Goal: Obtain resource: Download file/media

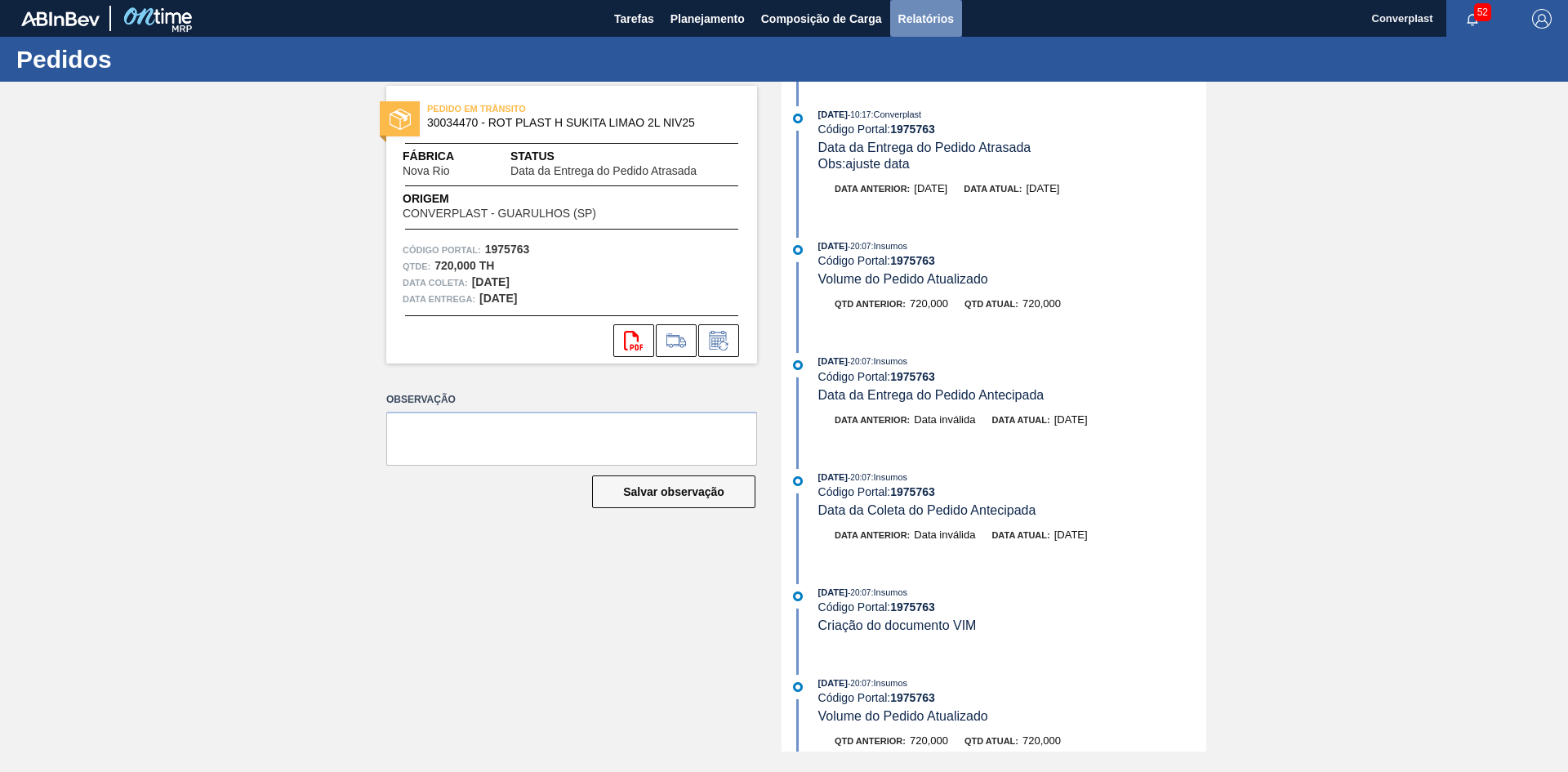
click at [890, 21] on button "Relatórios" at bounding box center [927, 18] width 72 height 37
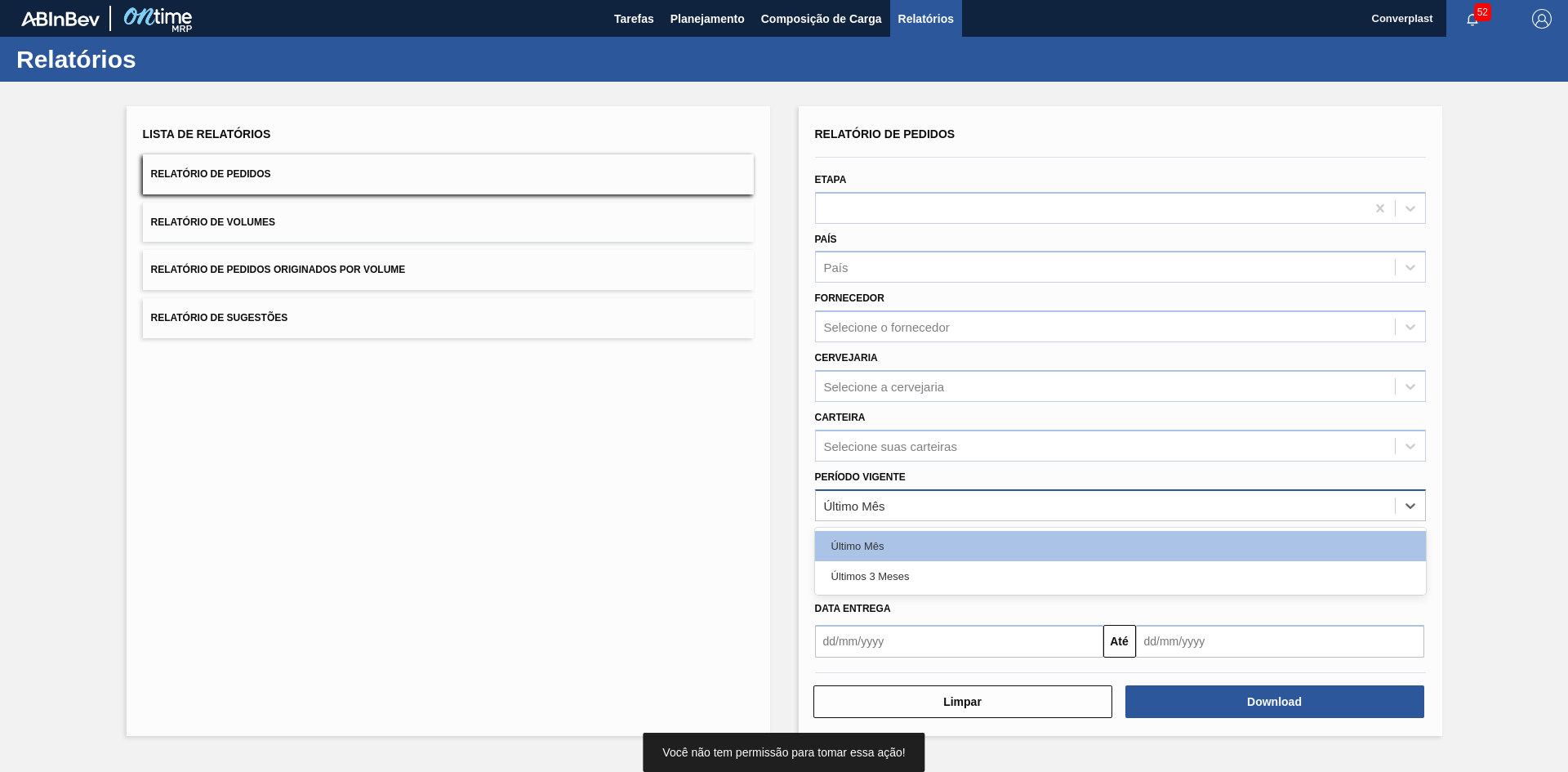
click at [883, 507] on div "Último Mês" at bounding box center [854, 505] width 62 height 14
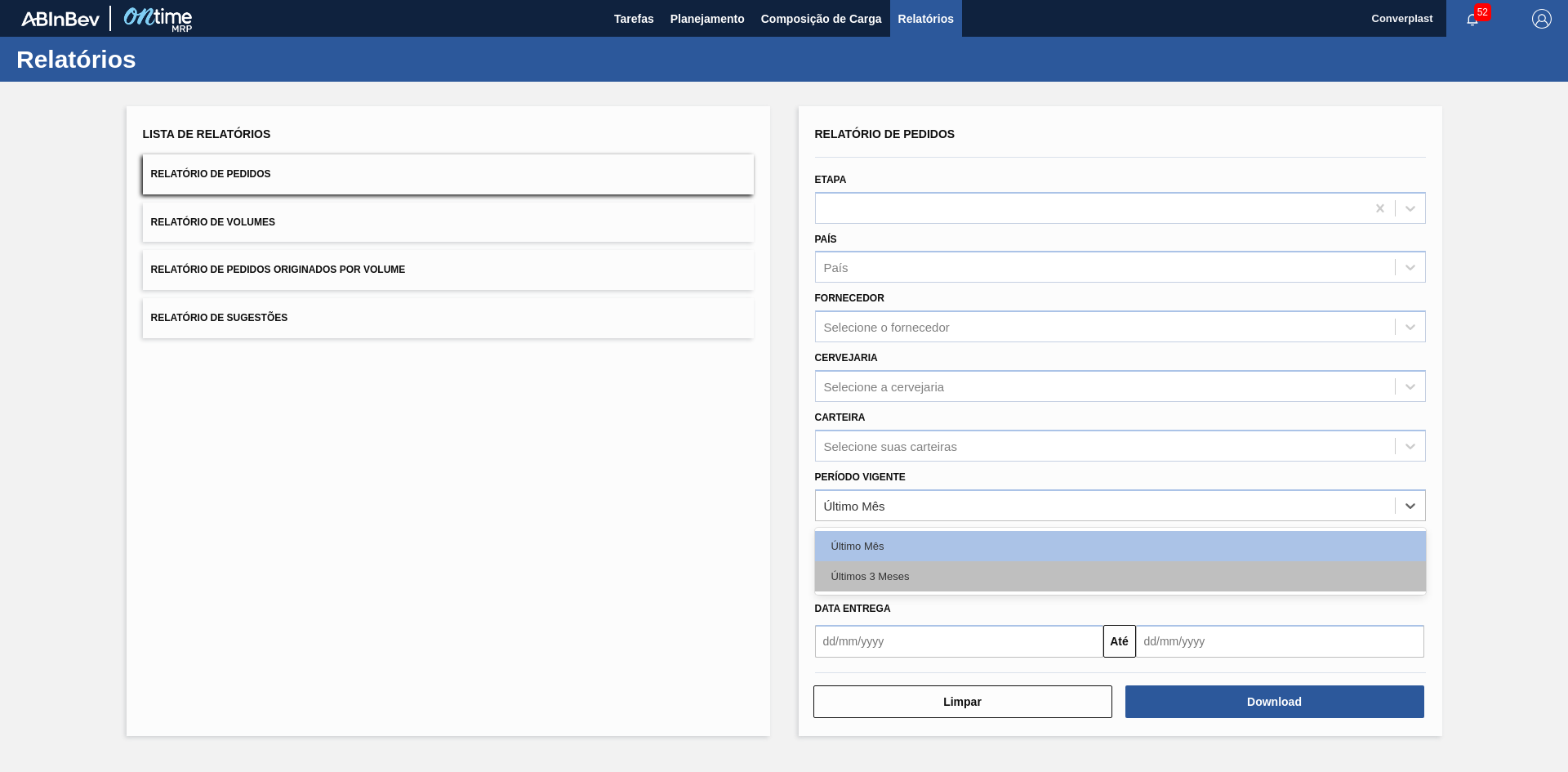
click at [880, 572] on div "Últimos 3 Meses" at bounding box center [1121, 576] width 611 height 30
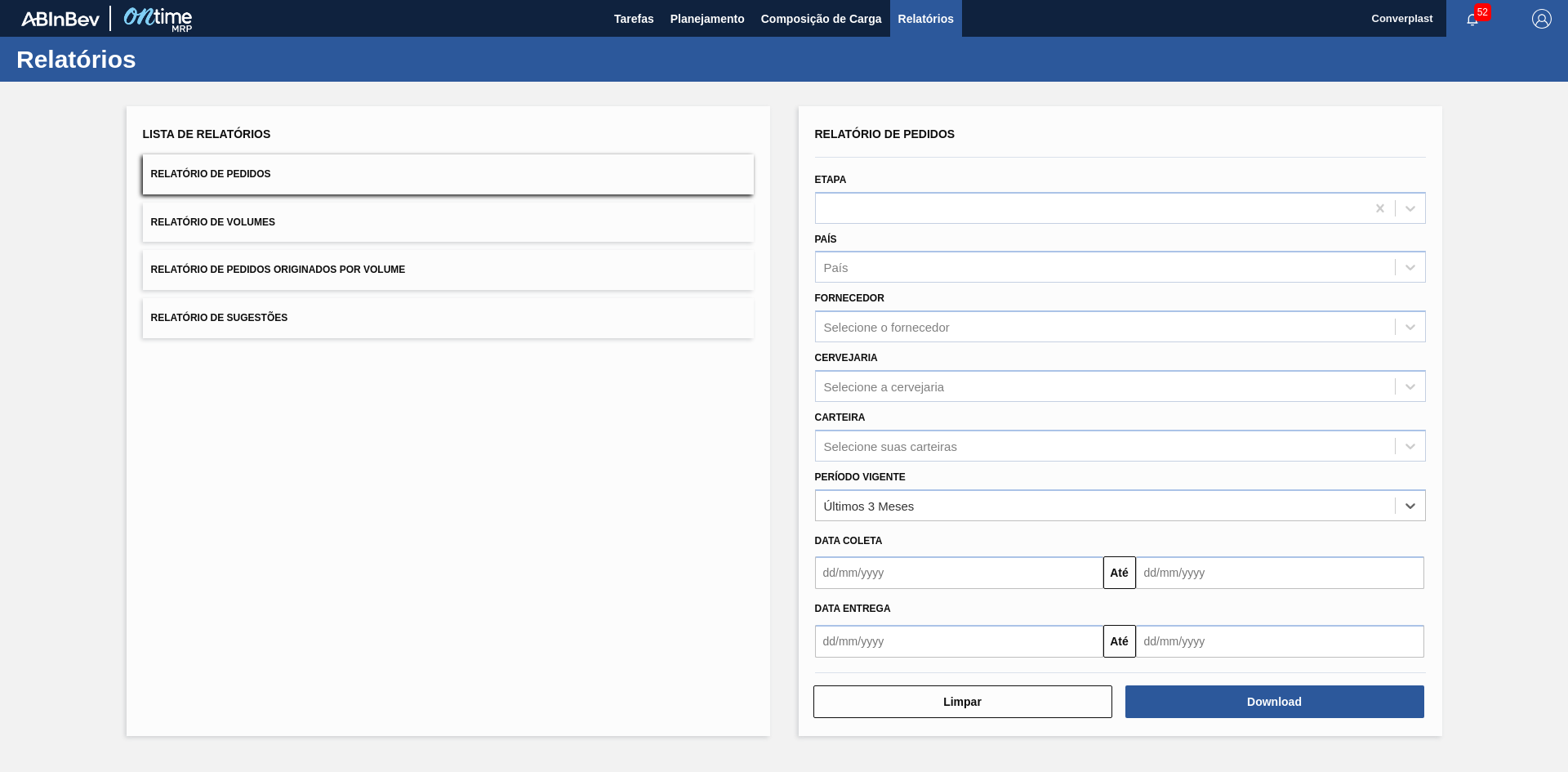
click at [922, 576] on input "text" at bounding box center [959, 572] width 288 height 33
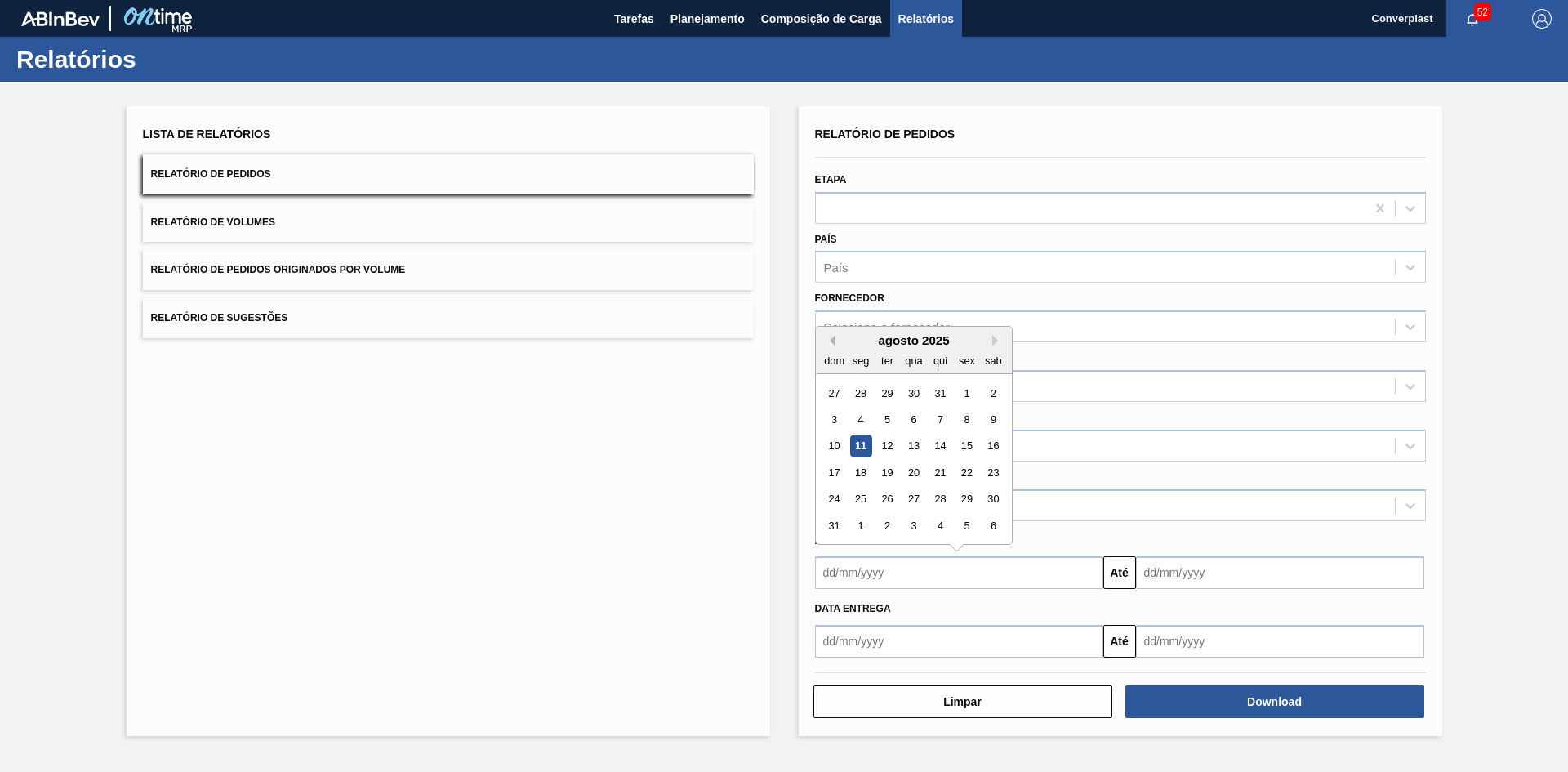
click at [831, 341] on button "Previous Month" at bounding box center [830, 341] width 11 height 11
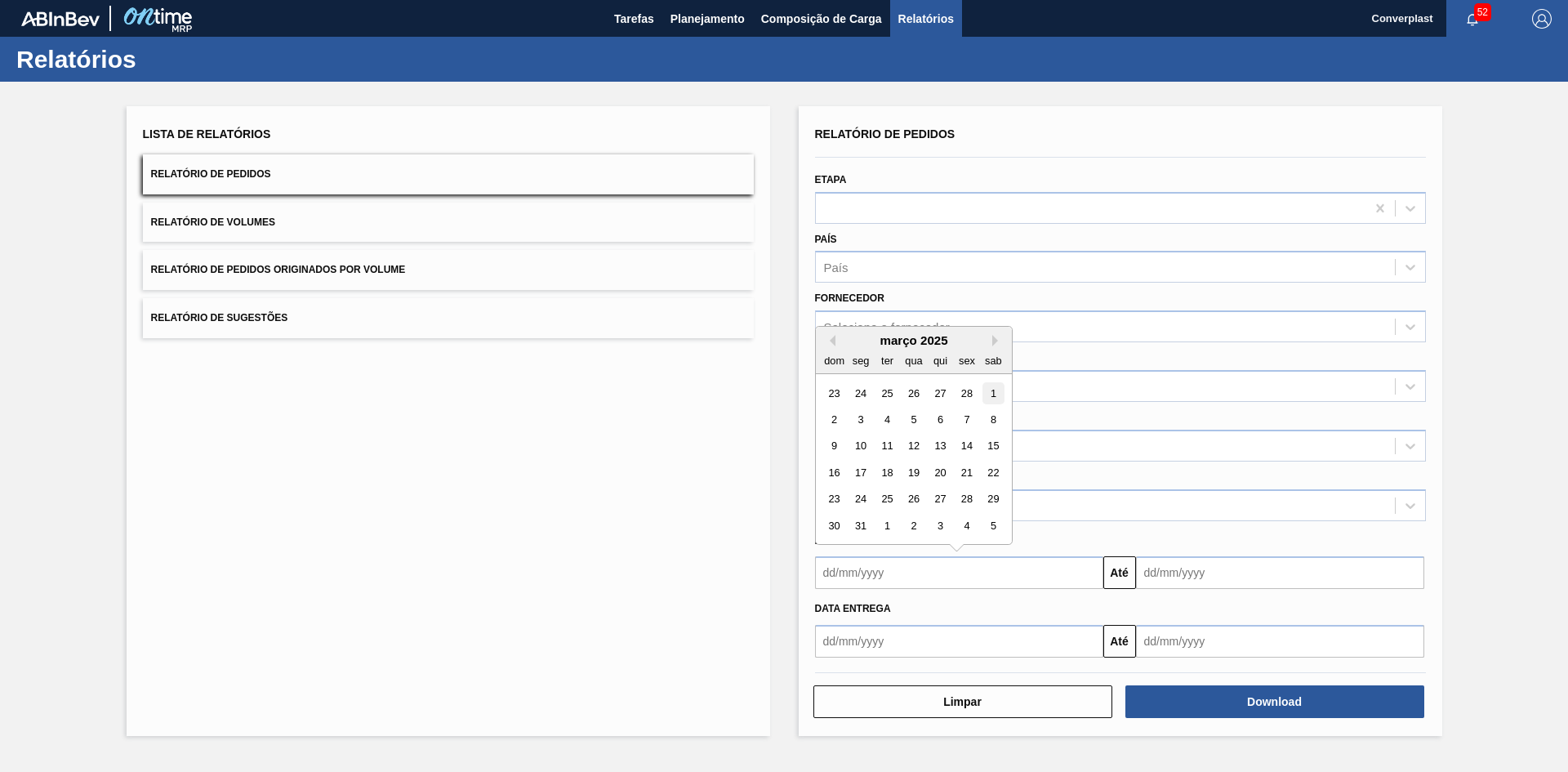
click at [991, 393] on div "1" at bounding box center [992, 393] width 22 height 22
type input "[DATE]"
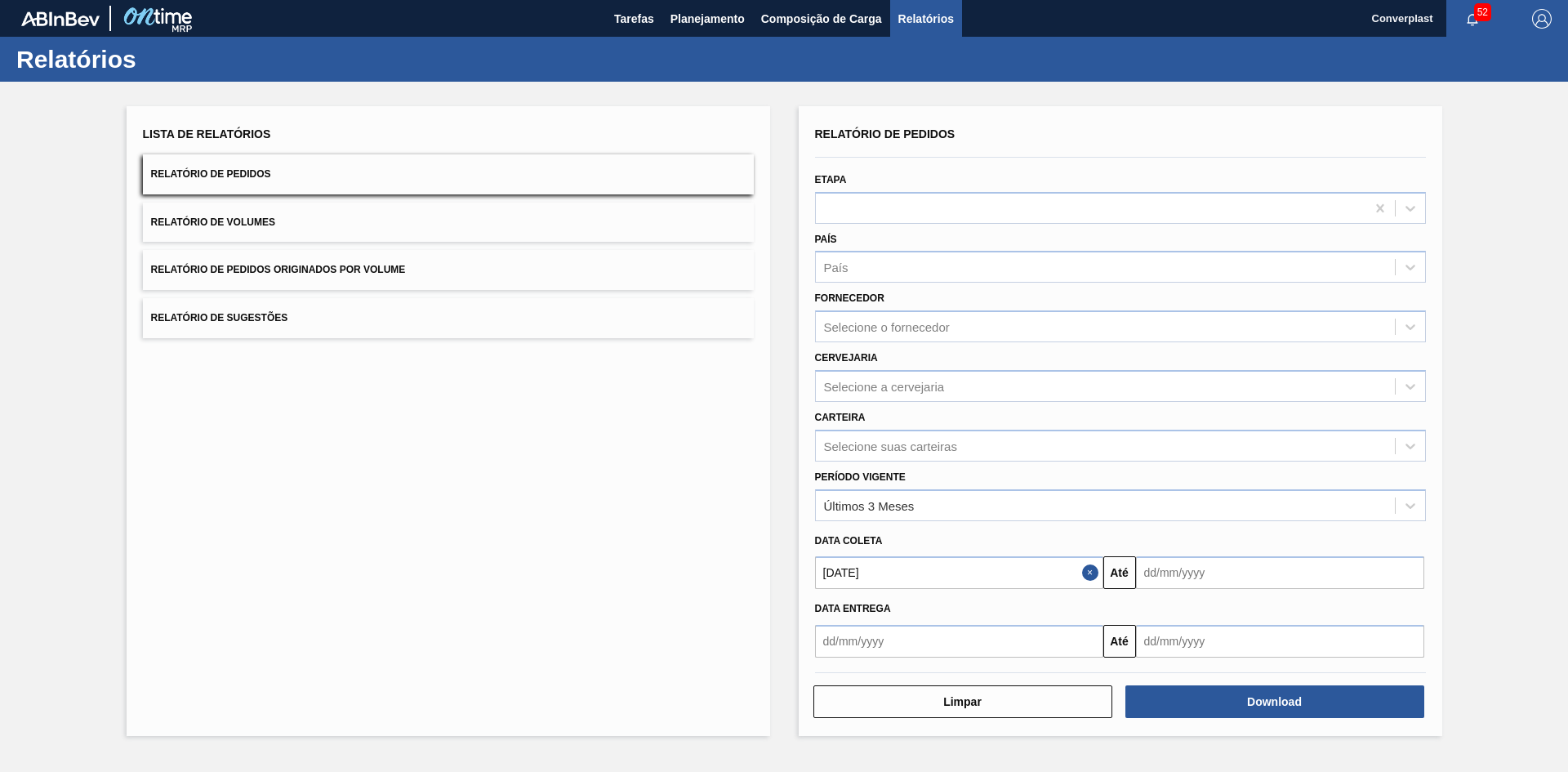
click at [1192, 572] on input "text" at bounding box center [1280, 572] width 288 height 33
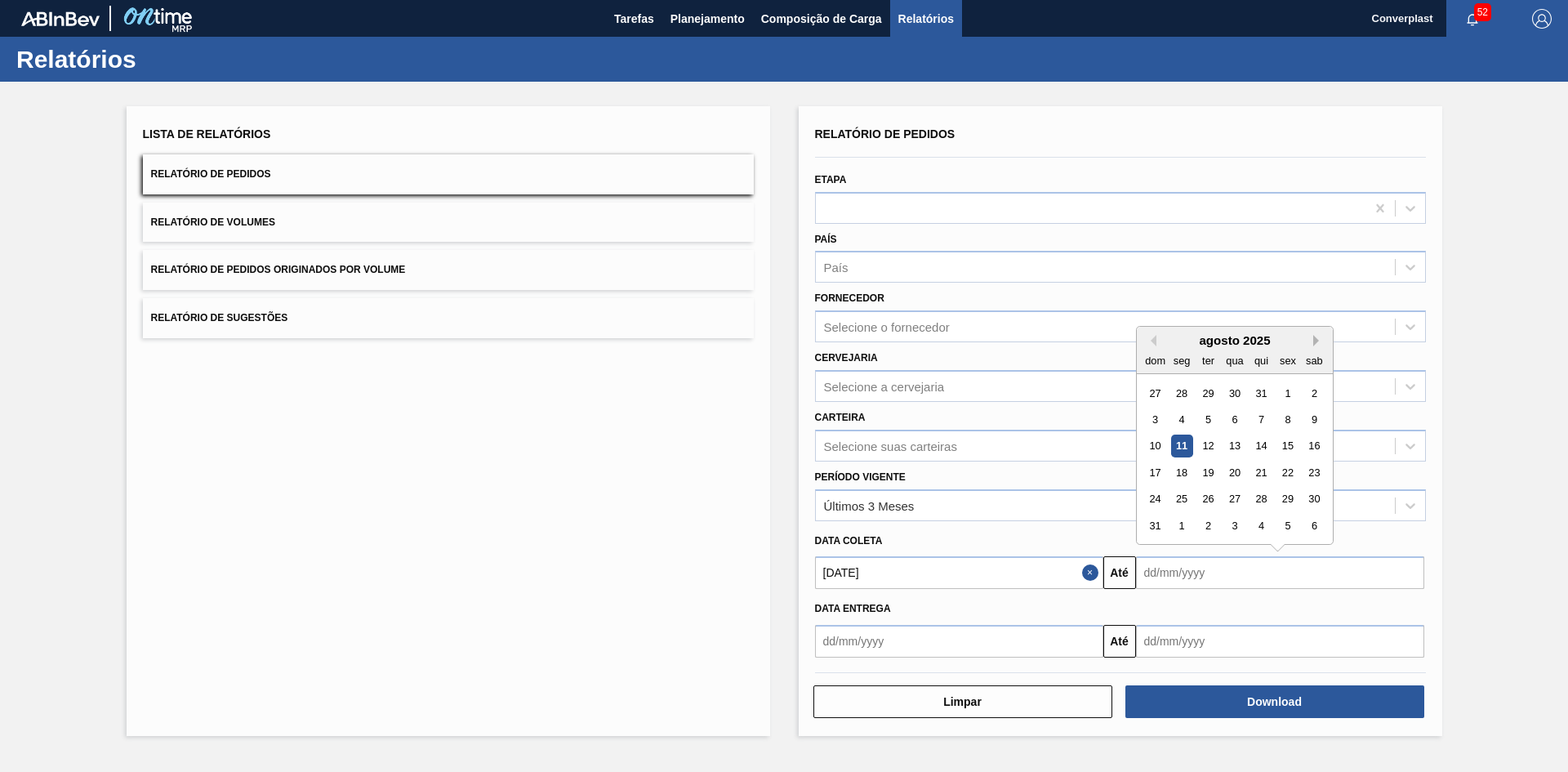
click at [1317, 341] on button "Next Month" at bounding box center [1319, 341] width 11 height 11
click at [1317, 341] on button "Next Month" at bounding box center [1319, 341] width 11 height 11
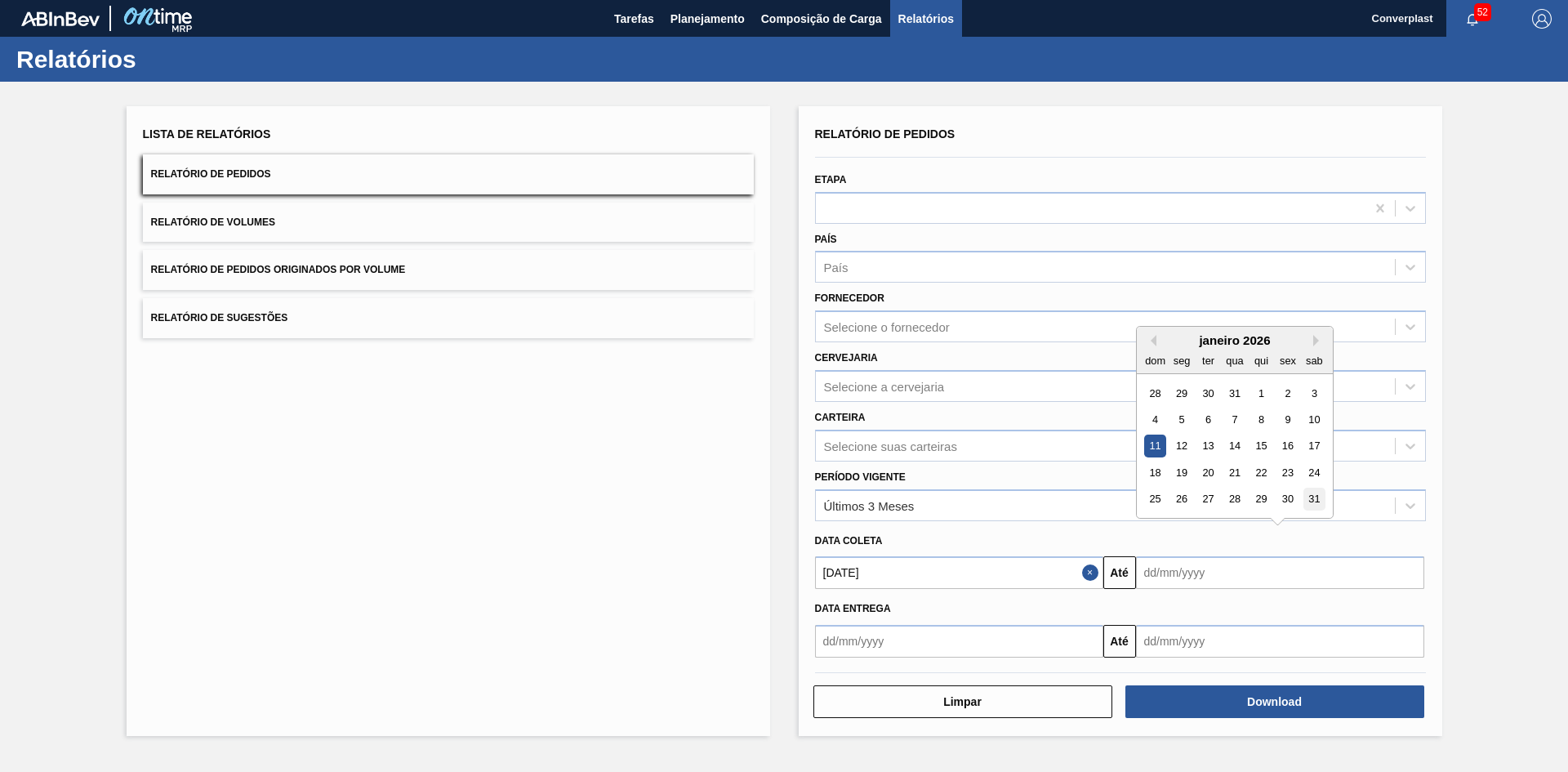
click at [1316, 494] on div "31" at bounding box center [1313, 499] width 22 height 22
type input "[DATE]"
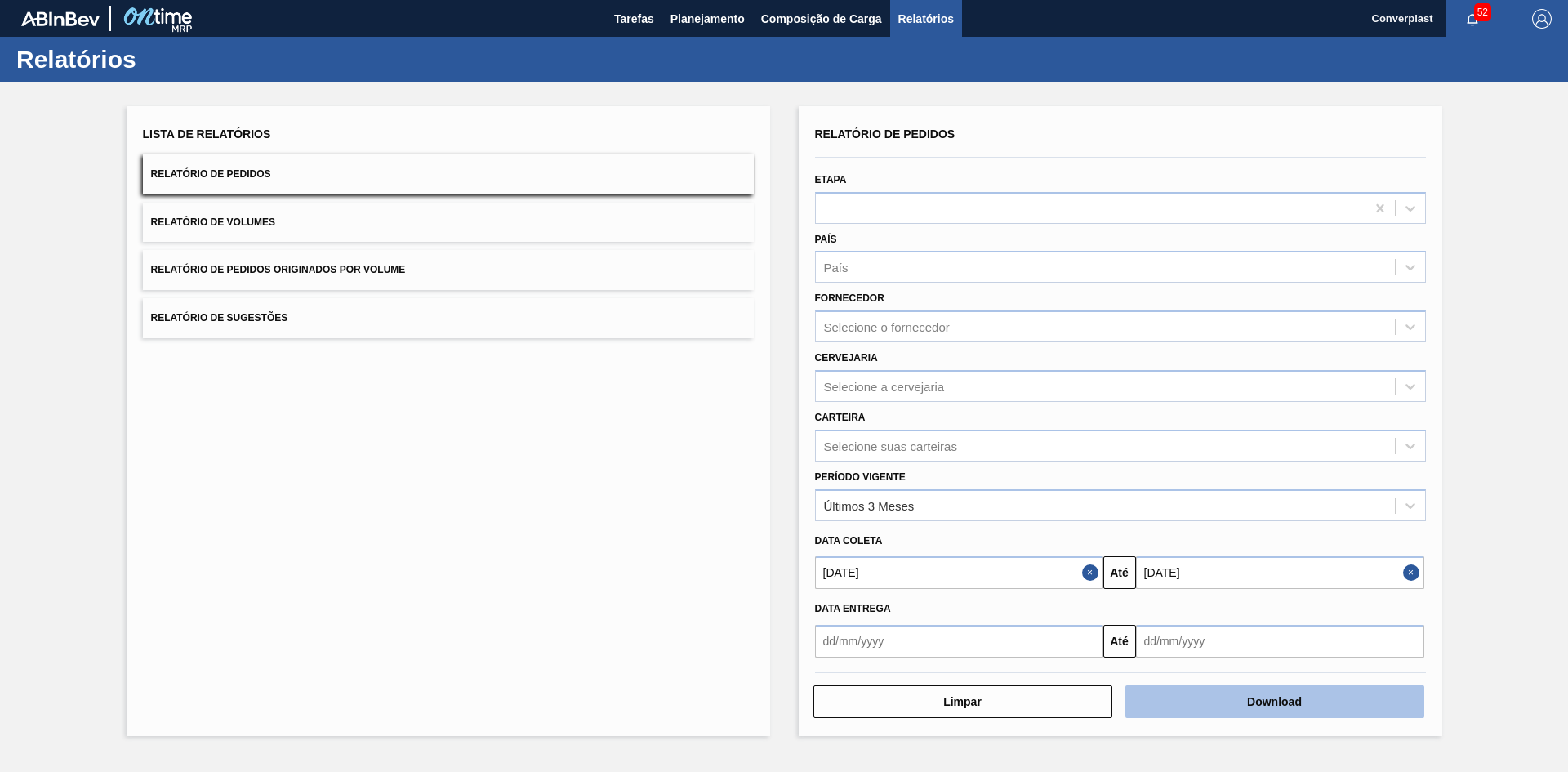
click at [1215, 705] on button "Download" at bounding box center [1275, 701] width 299 height 33
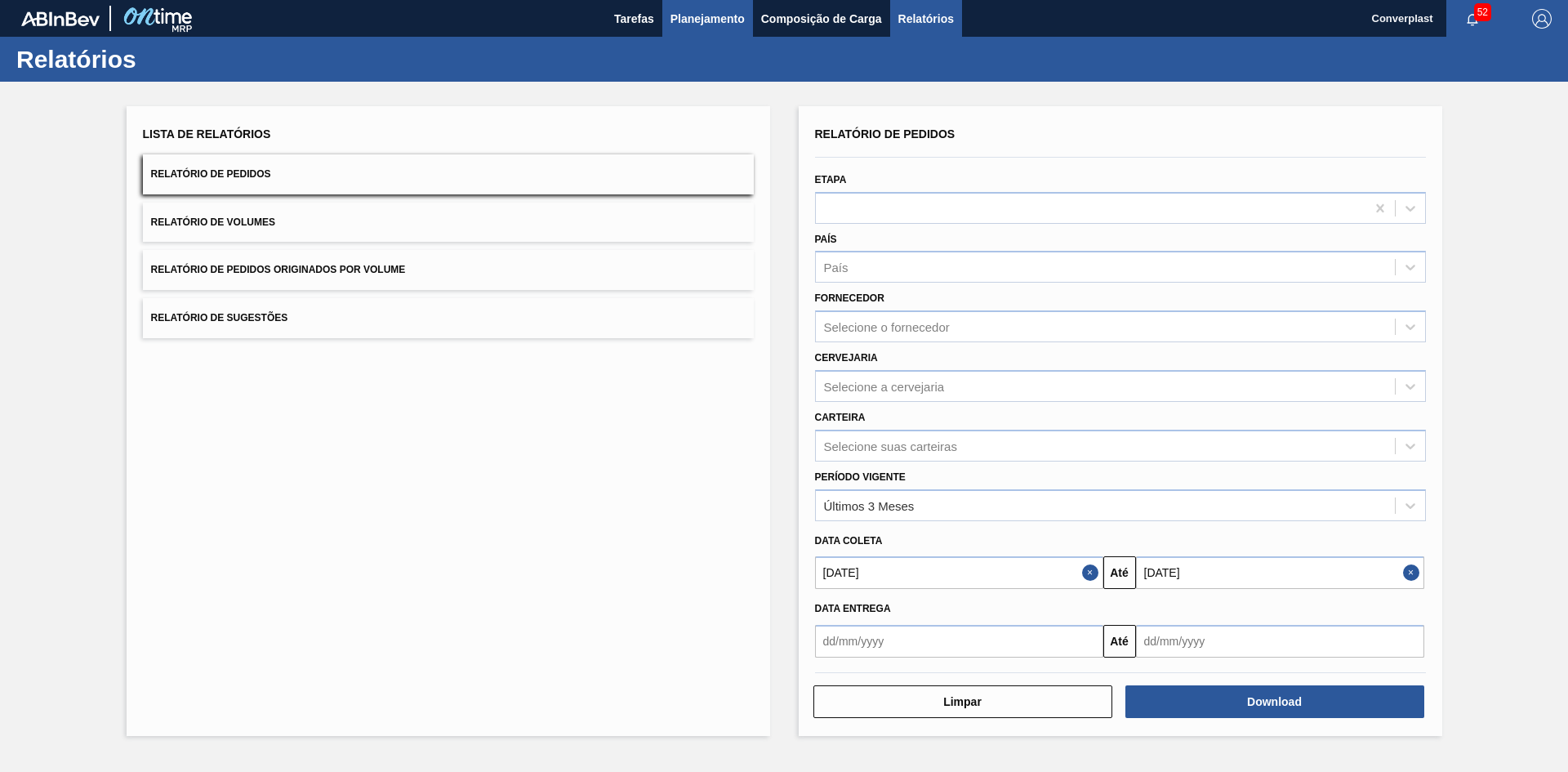
click at [684, 9] on span "Planejamento" at bounding box center [707, 19] width 75 height 20
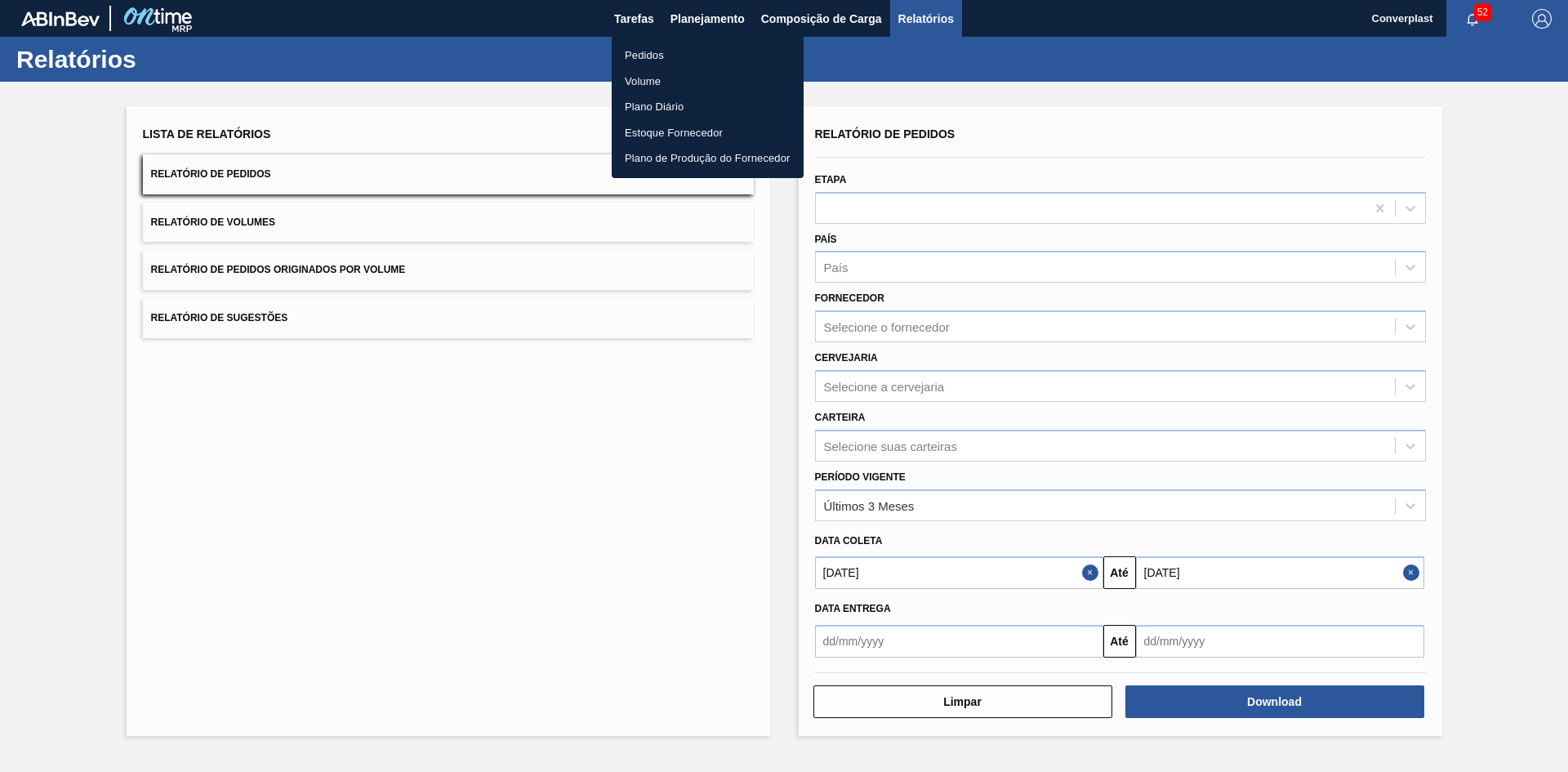
click at [661, 55] on li "Pedidos" at bounding box center [708, 56] width 192 height 26
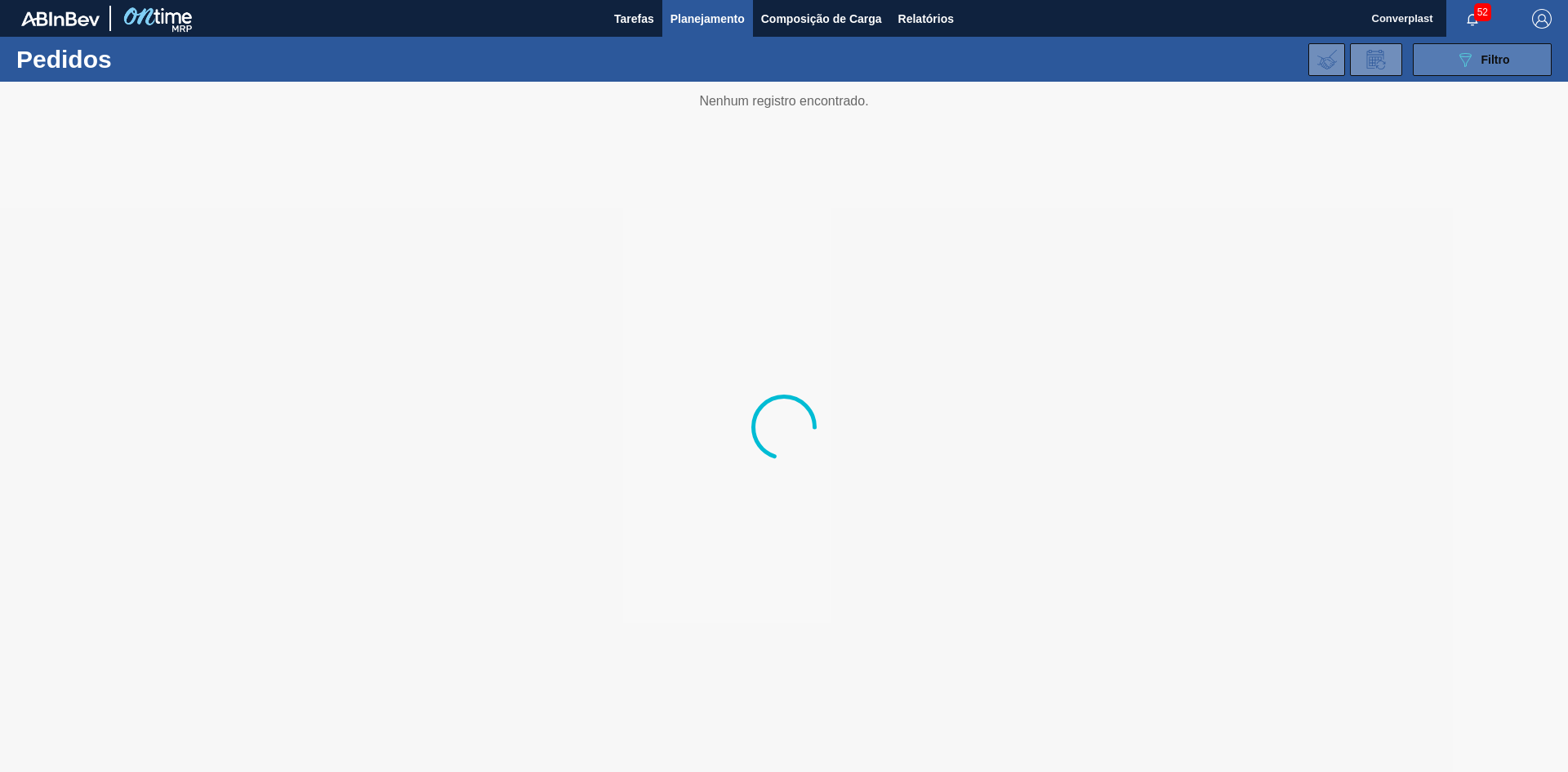
click at [1455, 62] on icon "089F7B8B-B2A5-4AFE-B5C0-19BA573D28AC" at bounding box center [1465, 60] width 20 height 20
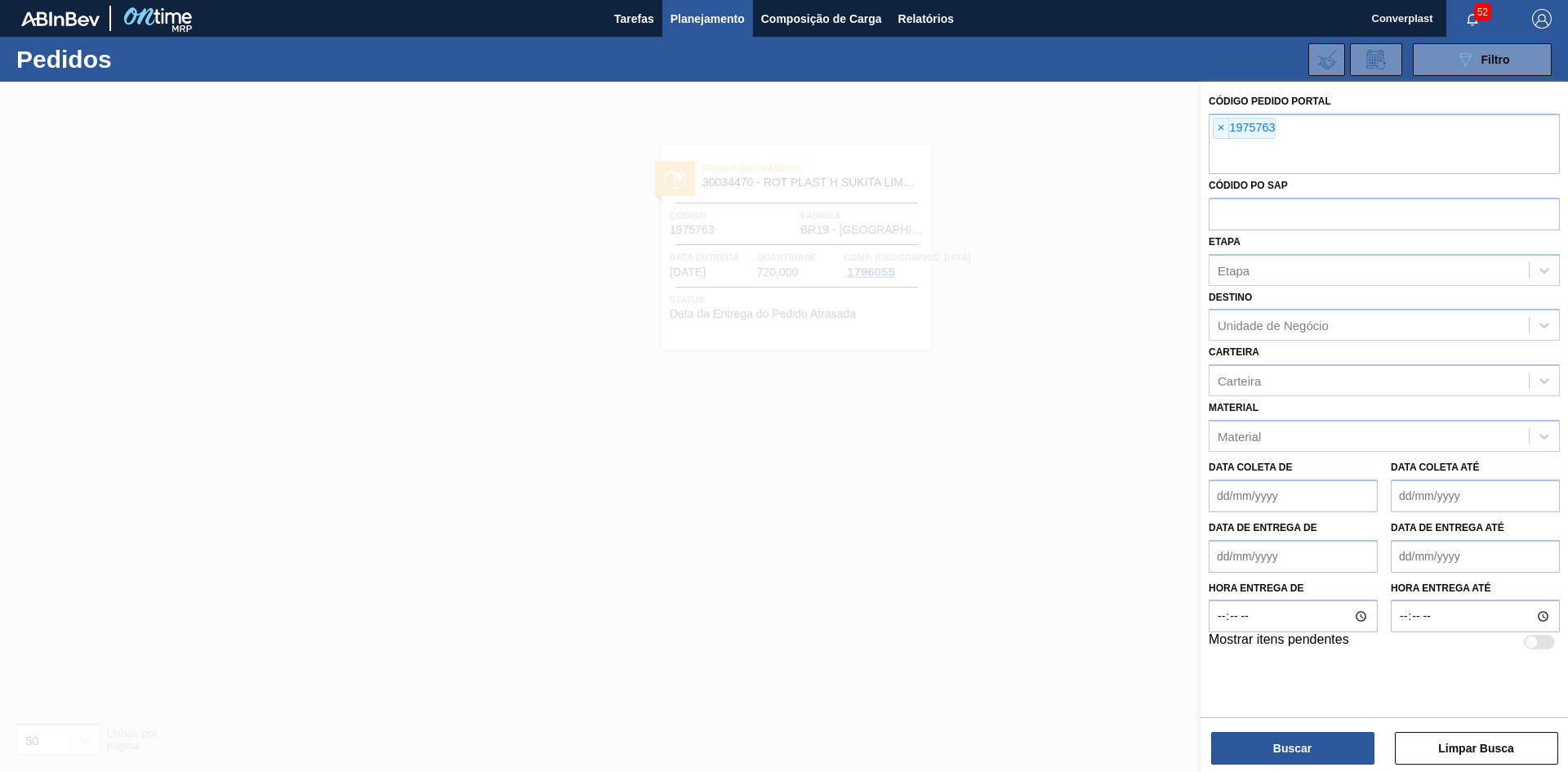
click at [1219, 126] on span "×" at bounding box center [1221, 128] width 16 height 20
paste input "1999622"
type input "1999622"
click at [1278, 764] on button "Buscar" at bounding box center [1293, 748] width 163 height 33
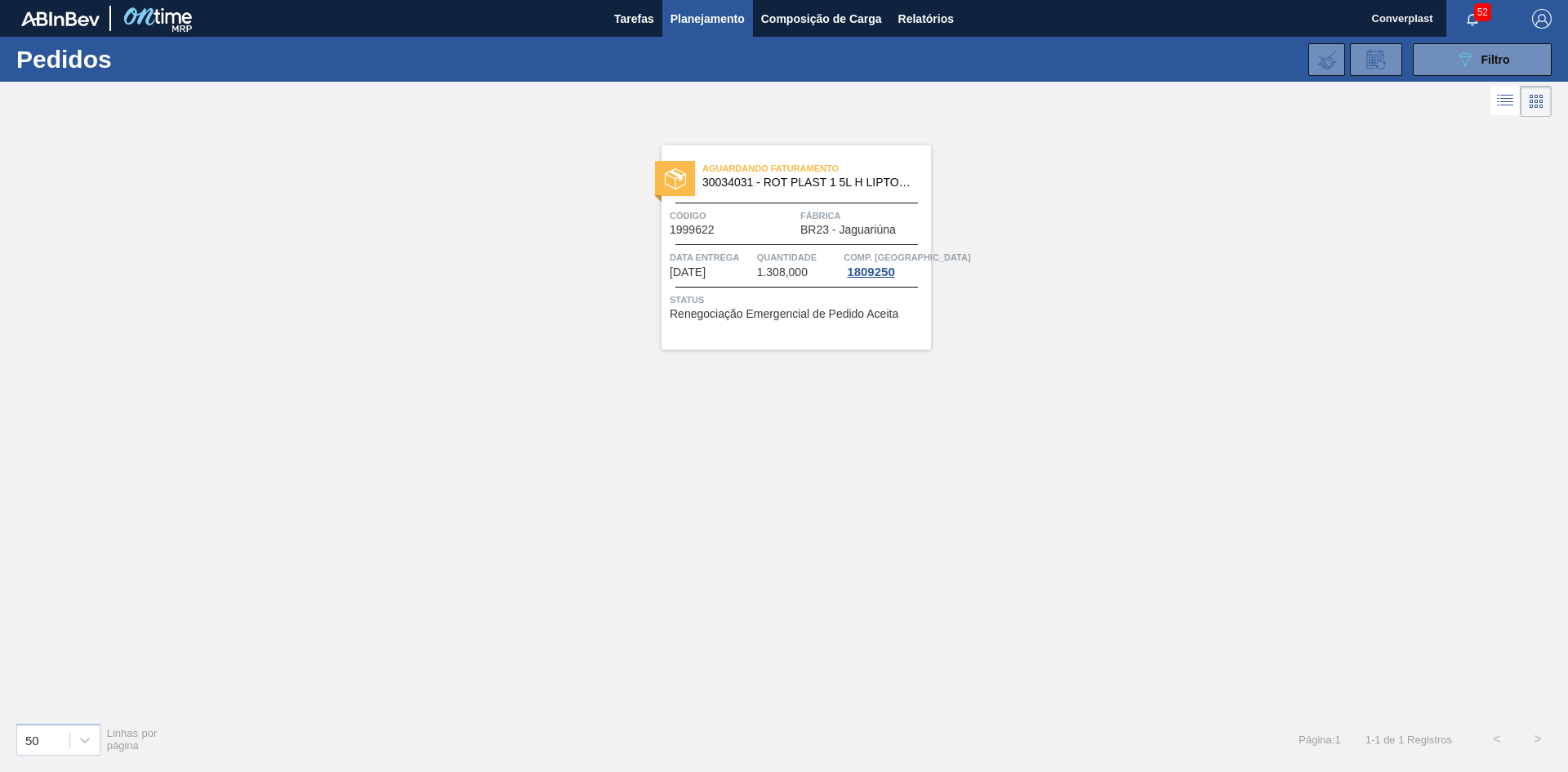
click at [825, 213] on span "Fábrica" at bounding box center [864, 216] width 126 height 16
